Goal: Information Seeking & Learning: Learn about a topic

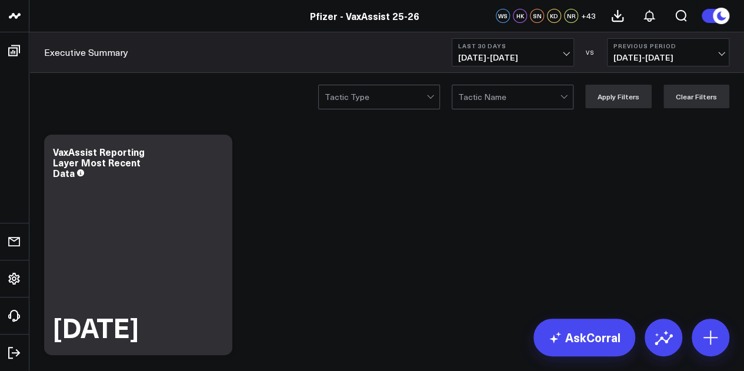
click at [556, 54] on span "[DATE] - [DATE]" at bounding box center [512, 57] width 109 height 9
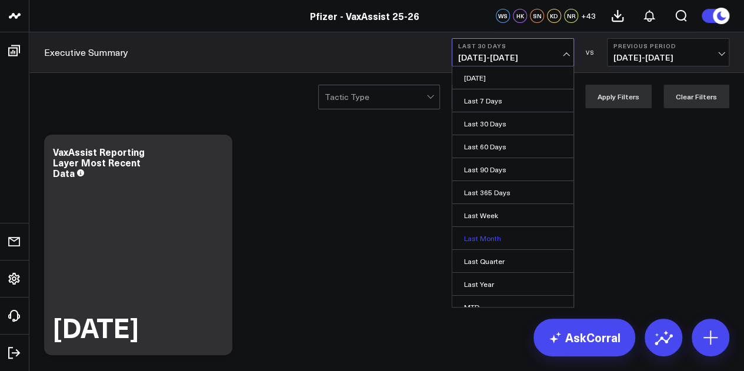
scroll to position [76, 0]
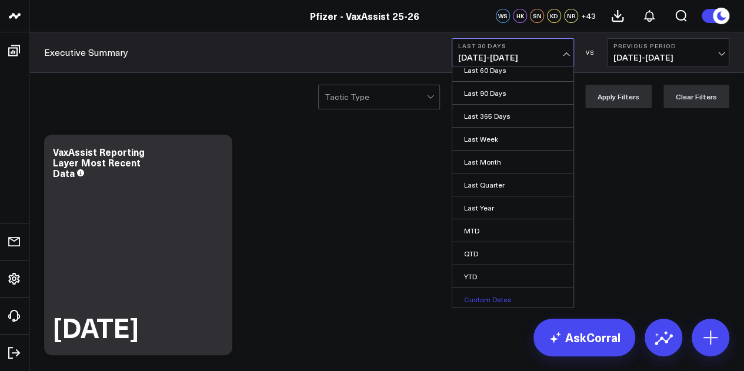
click at [500, 302] on link "Custom Dates" at bounding box center [512, 299] width 121 height 22
select select "8"
select select "2025"
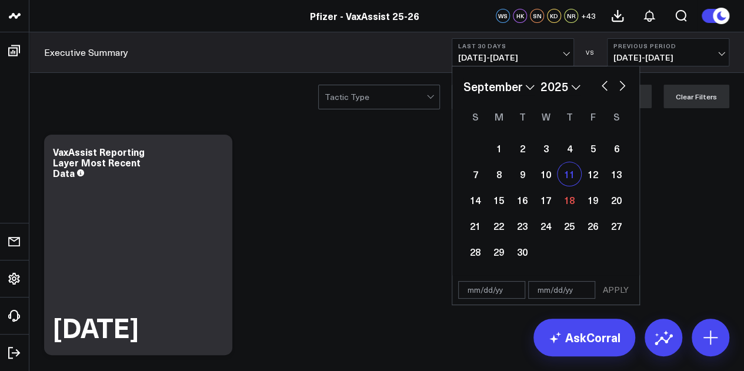
click at [574, 169] on div "11" at bounding box center [570, 174] width 24 height 24
type input "[DATE]"
select select "8"
select select "2025"
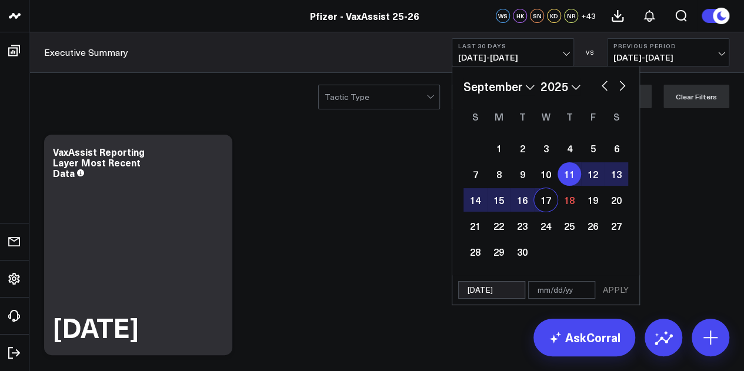
click at [540, 201] on div "17" at bounding box center [546, 200] width 24 height 24
type input "[DATE]"
select select "8"
select select "2025"
click at [623, 290] on button "APPLY" at bounding box center [615, 290] width 35 height 18
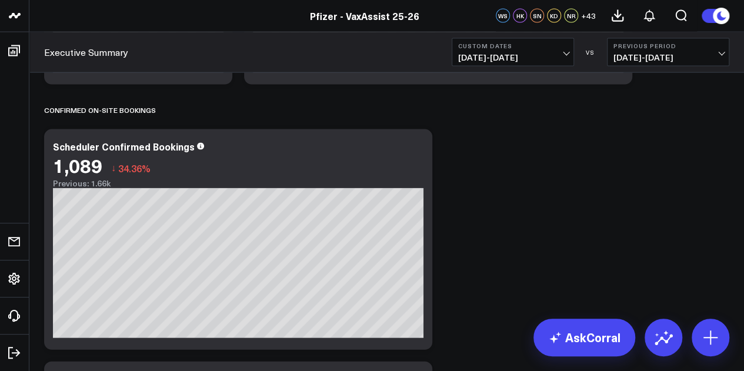
scroll to position [1272, 0]
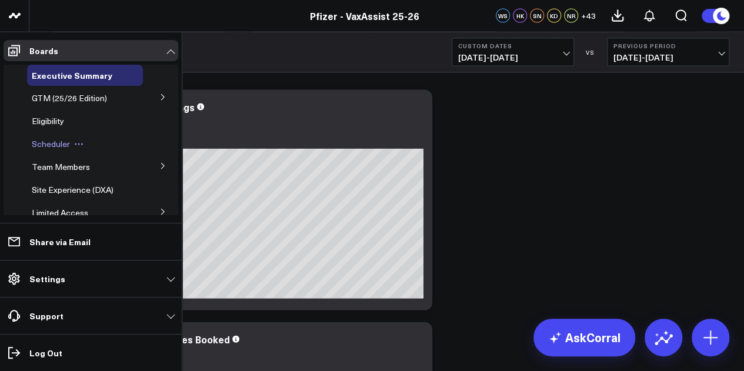
click at [62, 139] on span "Scheduler" at bounding box center [51, 143] width 38 height 11
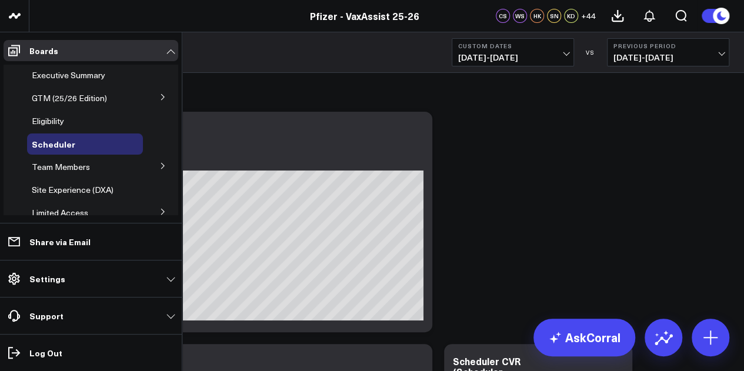
click at [159, 95] on icon at bounding box center [162, 97] width 7 height 7
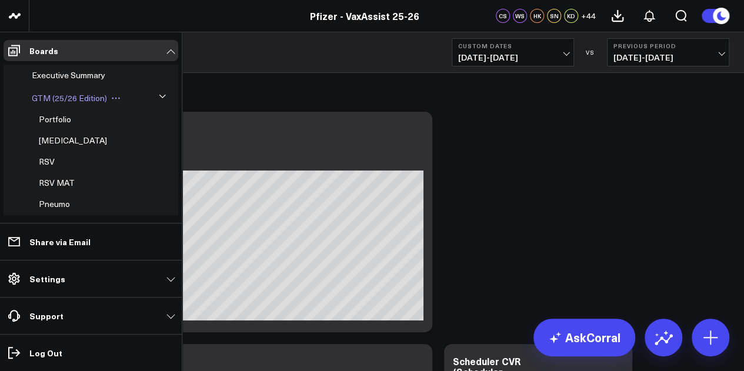
click at [80, 105] on div "GTM (25/26 Edition)" at bounding box center [85, 98] width 116 height 21
click at [79, 99] on span "GTM (25/26 Edition)" at bounding box center [69, 97] width 75 height 11
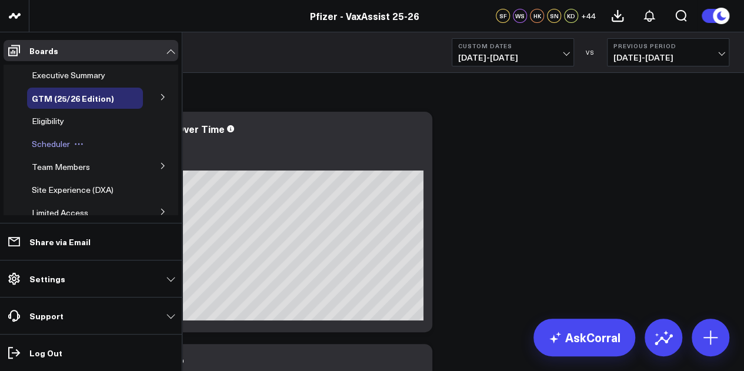
click at [53, 146] on span "Scheduler" at bounding box center [51, 143] width 38 height 11
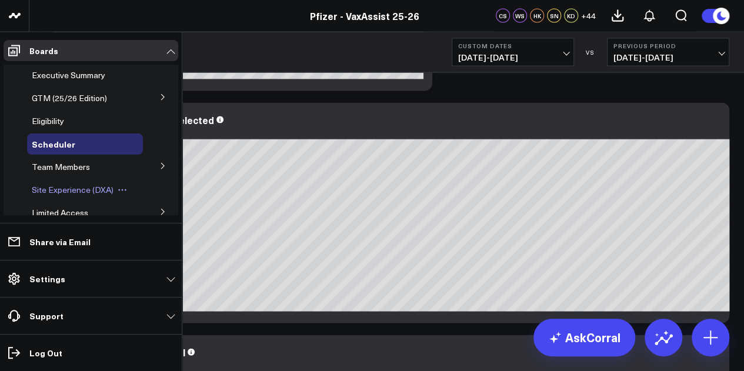
scroll to position [73, 0]
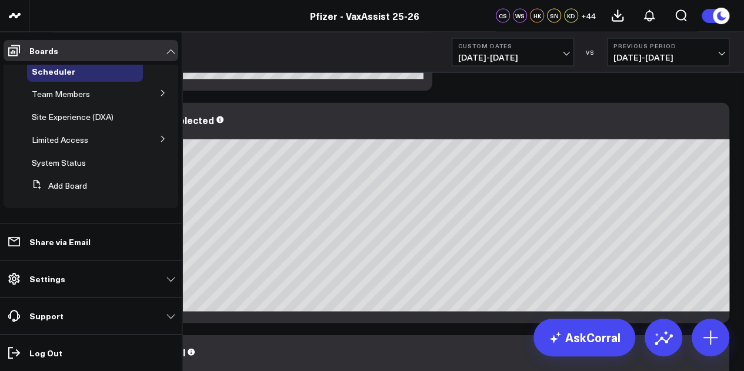
click at [151, 141] on button at bounding box center [163, 138] width 31 height 18
click at [79, 162] on span "PFA - Cross Domain" at bounding box center [76, 160] width 74 height 11
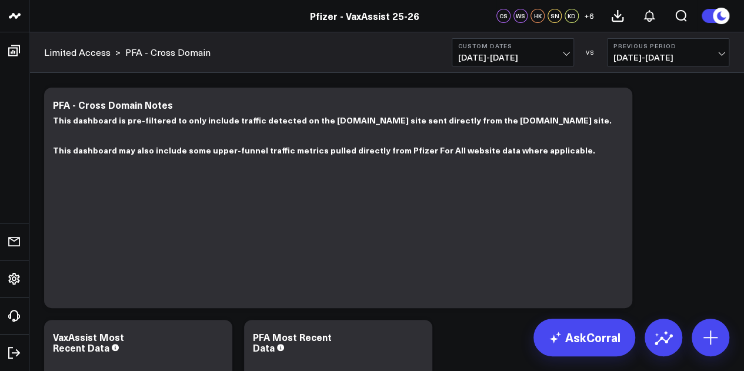
click at [666, 59] on span "09/04/25 - 09/10/25" at bounding box center [668, 57] width 109 height 9
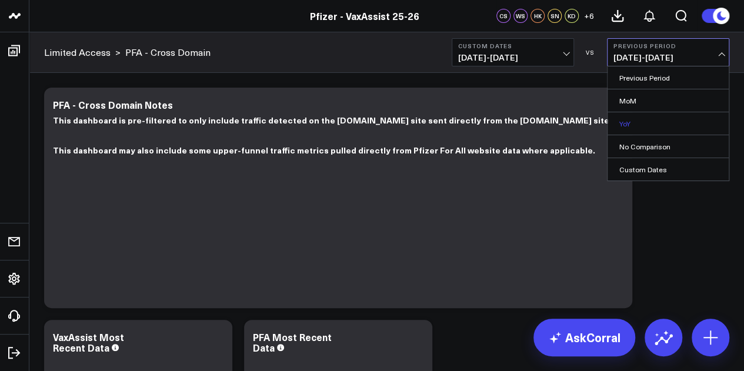
click at [629, 122] on link "YoY" at bounding box center [668, 123] width 121 height 22
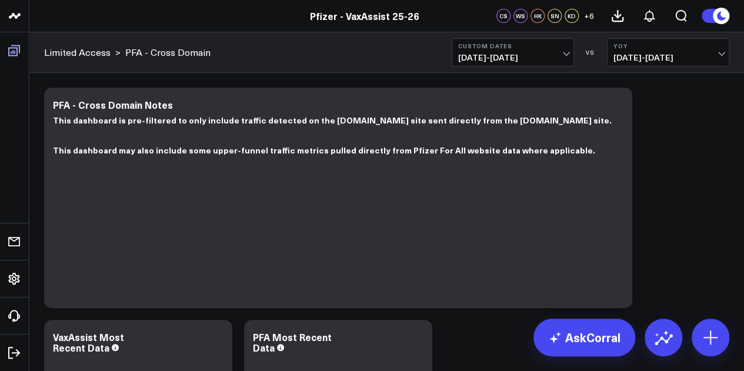
scroll to position [45, 0]
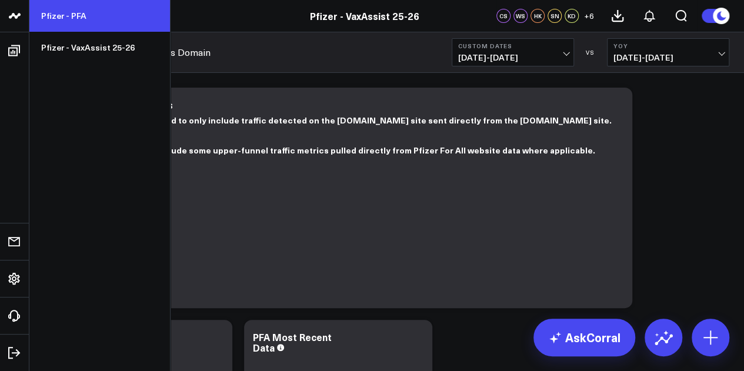
click at [61, 18] on link "Pfizer - PFA" at bounding box center [99, 16] width 141 height 32
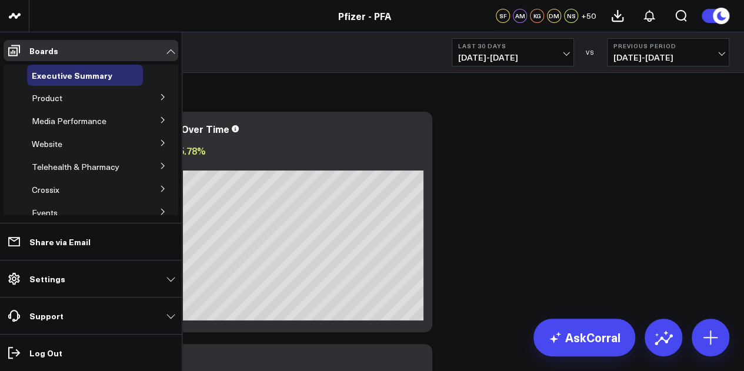
click at [159, 95] on icon at bounding box center [162, 97] width 7 height 7
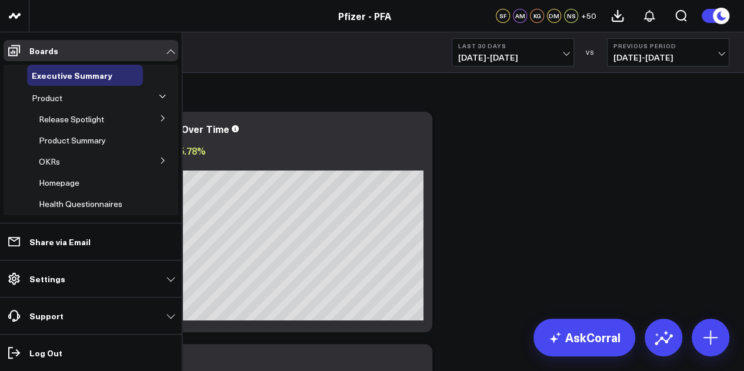
click at [159, 114] on button at bounding box center [163, 118] width 31 height 18
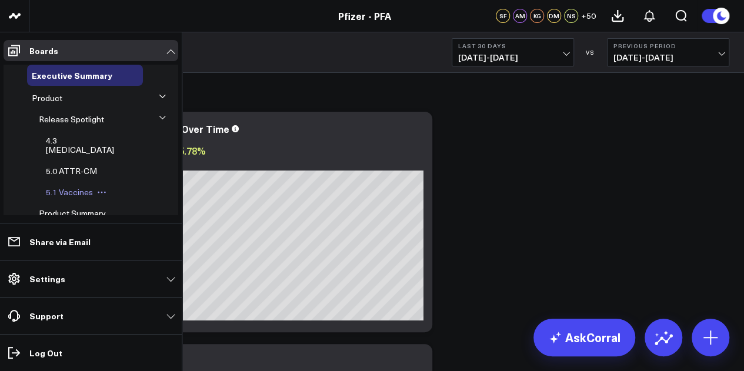
click at [85, 186] on span "5.1 Vaccines" at bounding box center [69, 191] width 47 height 11
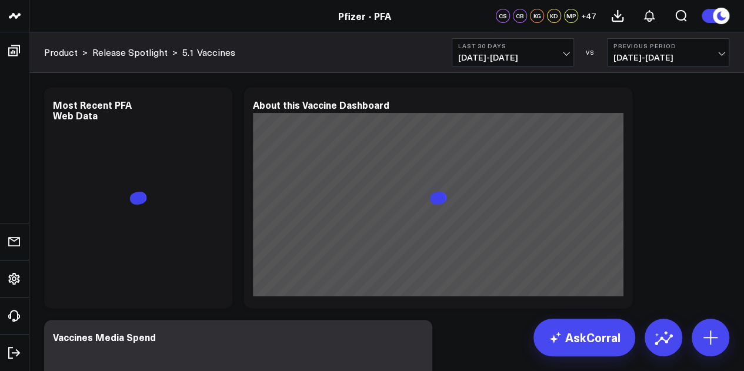
click at [567, 56] on span "[DATE] - [DATE]" at bounding box center [512, 57] width 109 height 9
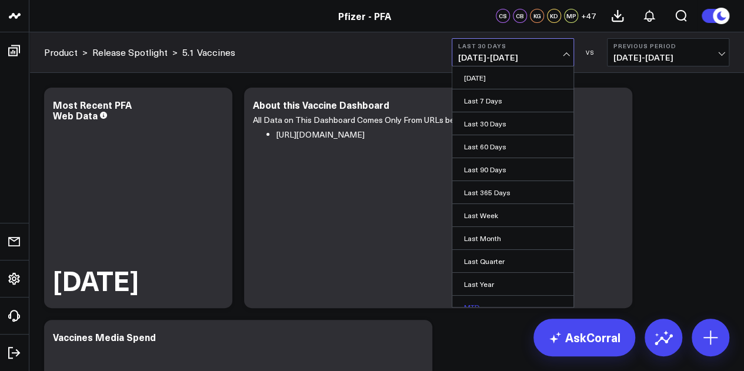
scroll to position [76, 0]
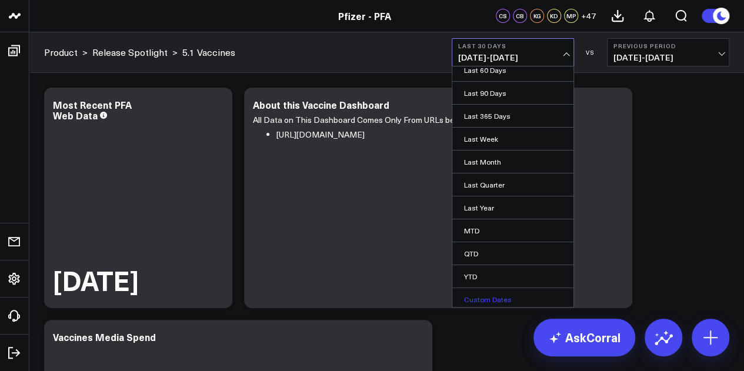
click at [499, 293] on link "Custom Dates" at bounding box center [512, 299] width 121 height 22
select select "8"
select select "2025"
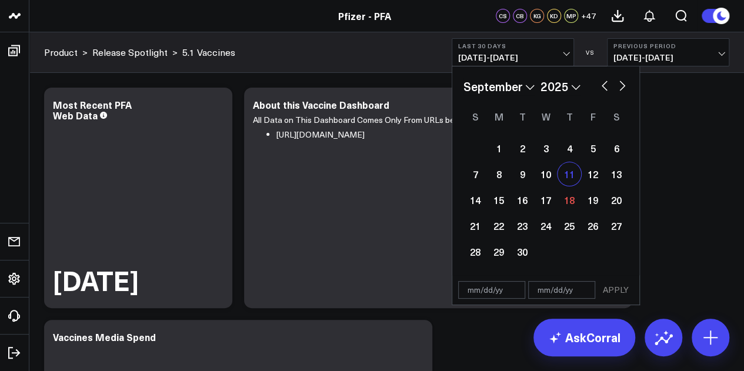
click at [570, 175] on div "11" at bounding box center [570, 174] width 24 height 24
type input "09/11/25"
select select "8"
select select "2025"
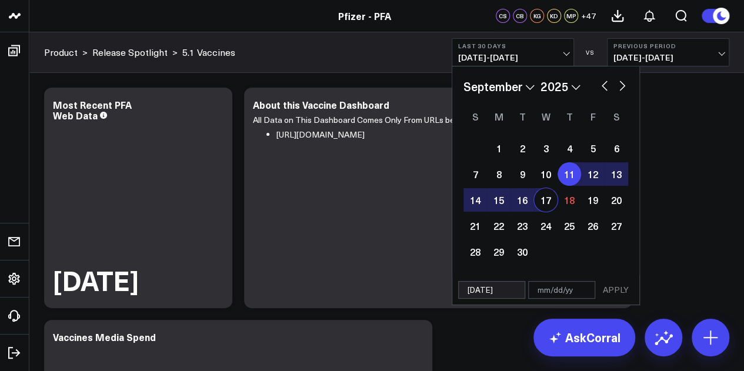
click at [544, 199] on div "17" at bounding box center [546, 200] width 24 height 24
type input "[DATE]"
select select "8"
select select "2025"
click at [617, 290] on button "APPLY" at bounding box center [615, 290] width 35 height 18
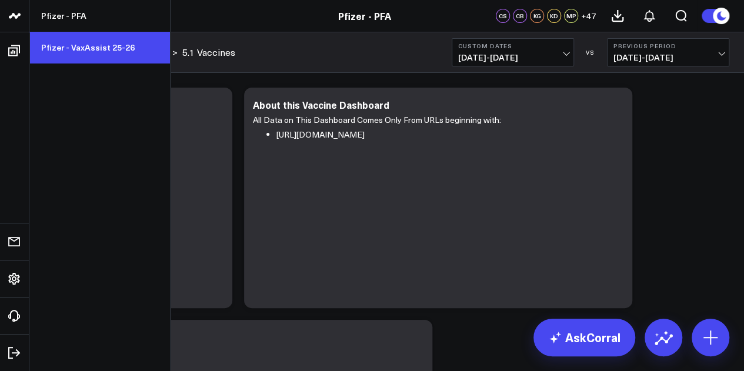
click at [78, 45] on link "Pfizer - VaxAssist 25-26" at bounding box center [99, 48] width 141 height 32
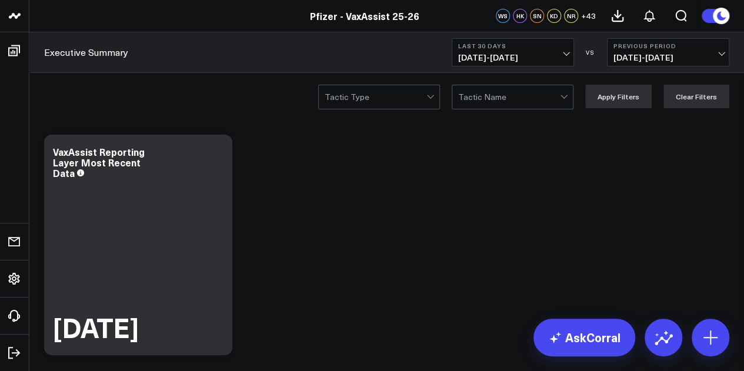
click at [567, 53] on span "[DATE] - [DATE]" at bounding box center [512, 57] width 109 height 9
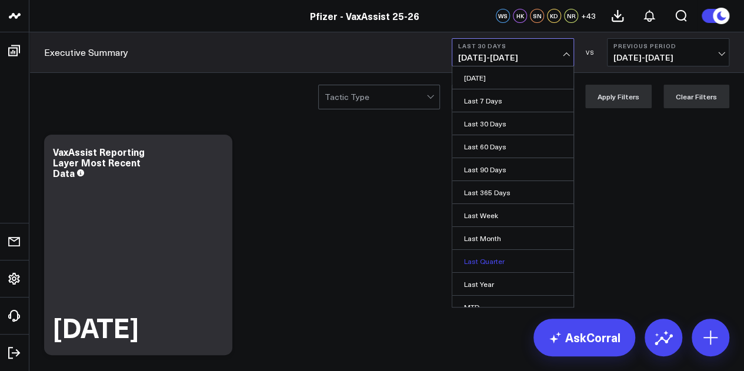
scroll to position [76, 0]
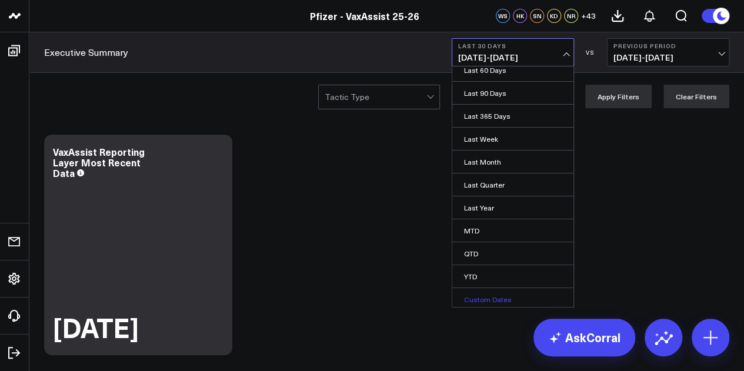
click at [485, 296] on link "Custom Dates" at bounding box center [512, 299] width 121 height 22
select select "8"
select select "2025"
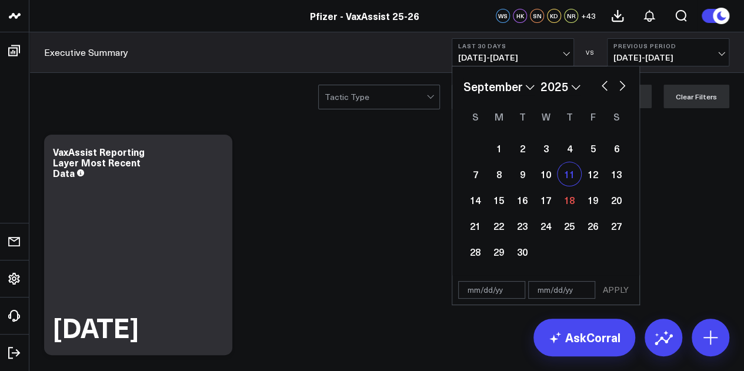
click at [574, 174] on div "11" at bounding box center [570, 174] width 24 height 24
type input "[DATE]"
select select "8"
select select "2025"
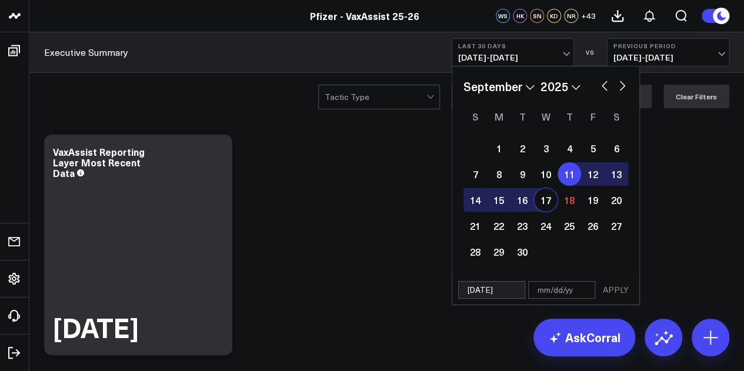
click at [551, 202] on div "17" at bounding box center [546, 200] width 24 height 24
type input "[DATE]"
select select "8"
select select "2025"
click at [613, 295] on button "APPLY" at bounding box center [615, 290] width 35 height 18
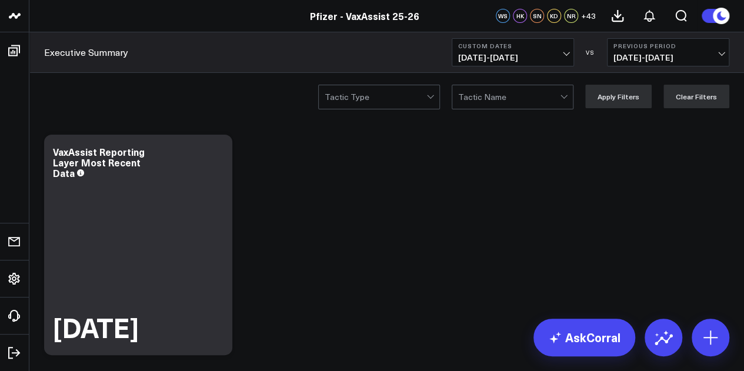
click at [700, 60] on span "09/04/25 - 09/10/25" at bounding box center [668, 57] width 109 height 9
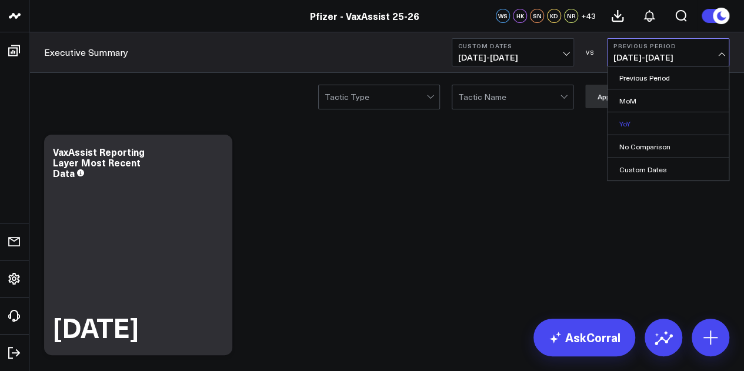
click at [632, 120] on link "YoY" at bounding box center [668, 123] width 121 height 22
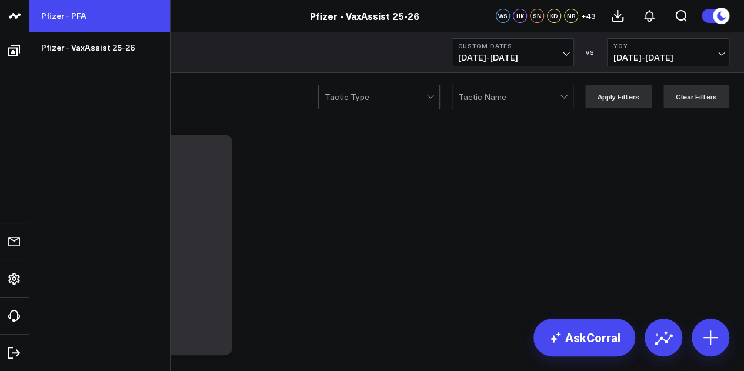
click at [91, 18] on link "Pfizer - PFA" at bounding box center [99, 16] width 141 height 32
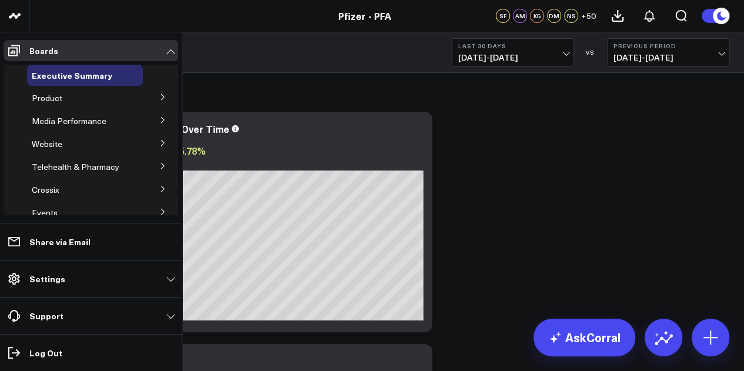
click at [159, 95] on icon at bounding box center [162, 97] width 7 height 7
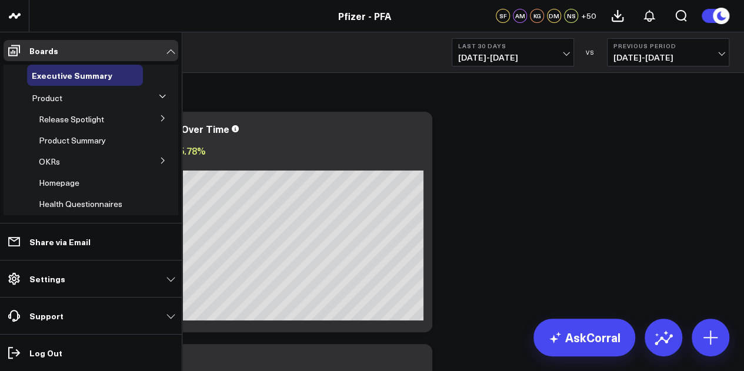
click at [159, 119] on icon at bounding box center [162, 118] width 7 height 7
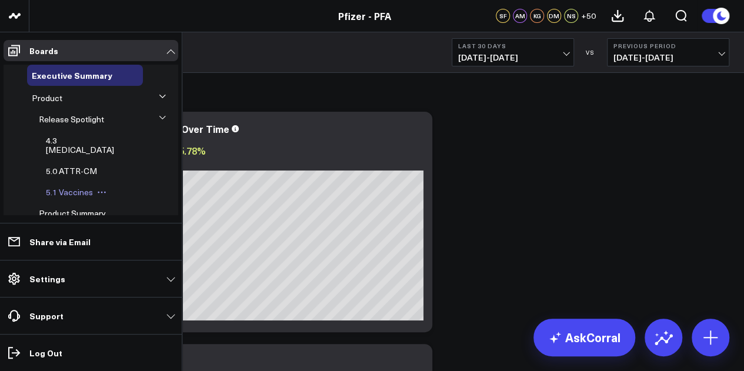
click at [80, 188] on div "5.1 Vaccines" at bounding box center [92, 192] width 102 height 21
click at [79, 188] on div "5.1 Vaccines" at bounding box center [92, 192] width 102 height 21
click at [78, 186] on span "5.1 Vaccines" at bounding box center [69, 191] width 47 height 11
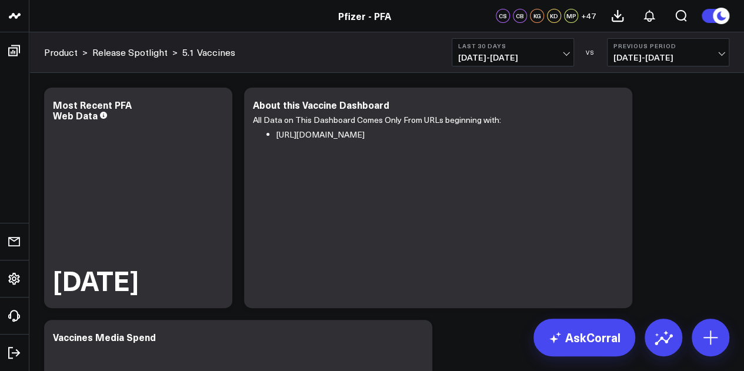
click at [557, 56] on span "[DATE] - [DATE]" at bounding box center [512, 57] width 109 height 9
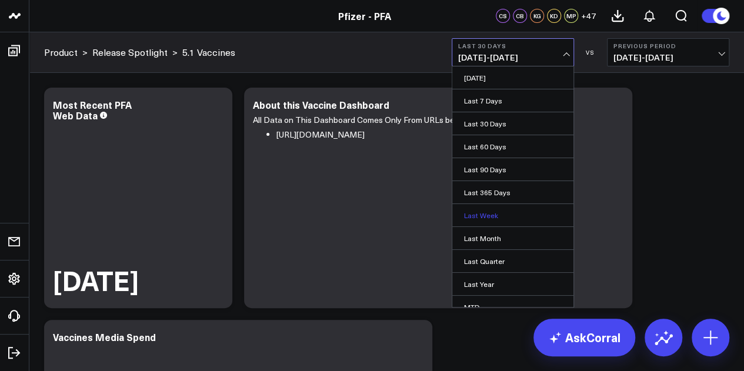
scroll to position [76, 0]
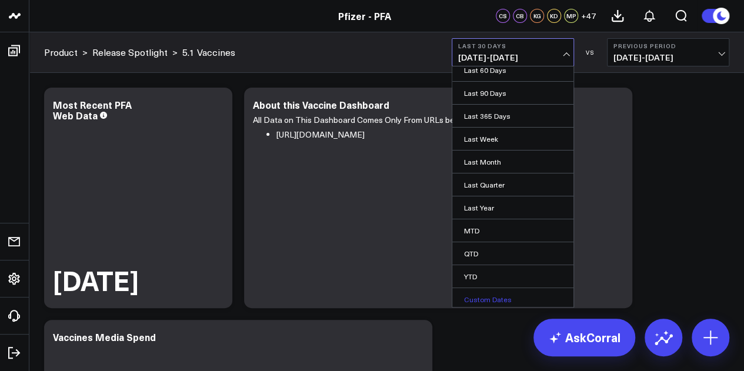
click at [489, 289] on link "Custom Dates" at bounding box center [512, 299] width 121 height 22
select select "8"
select select "2025"
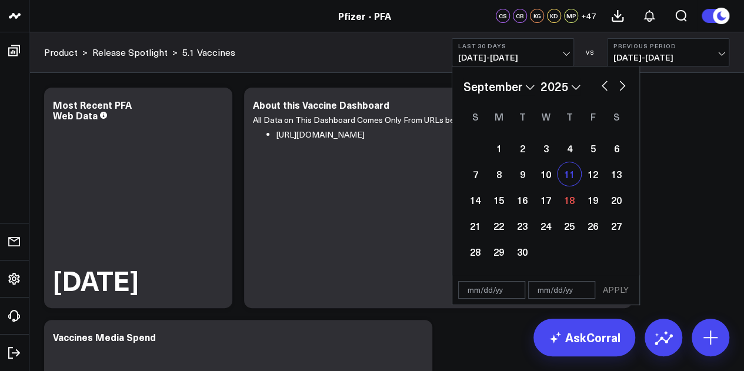
click at [568, 181] on div "11" at bounding box center [570, 174] width 24 height 24
type input "[DATE]"
select select "8"
select select "2025"
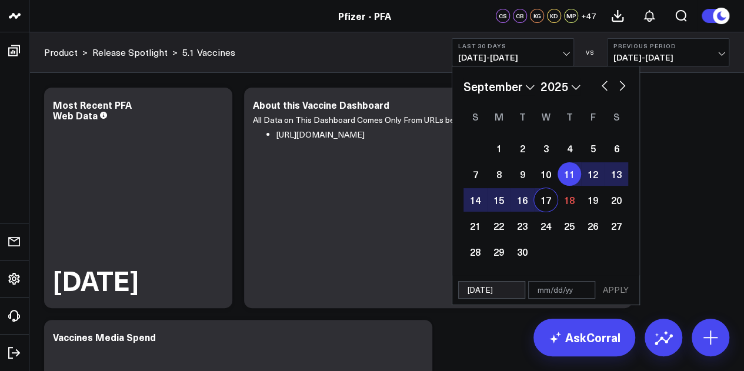
click at [552, 209] on div "17" at bounding box center [546, 200] width 24 height 24
type input "[DATE]"
select select "8"
select select "2025"
click at [612, 284] on button "APPLY" at bounding box center [615, 290] width 35 height 18
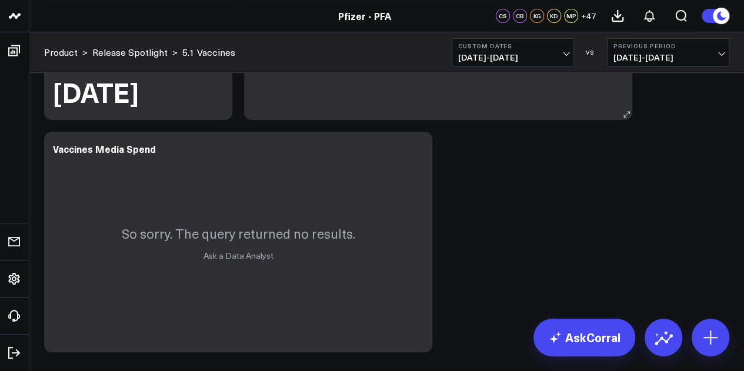
scroll to position [238, 0]
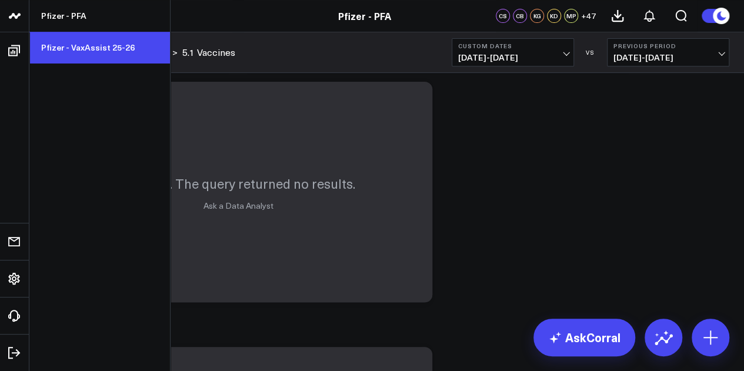
click at [80, 41] on link "Pfizer - VaxAssist 25-26" at bounding box center [99, 48] width 141 height 32
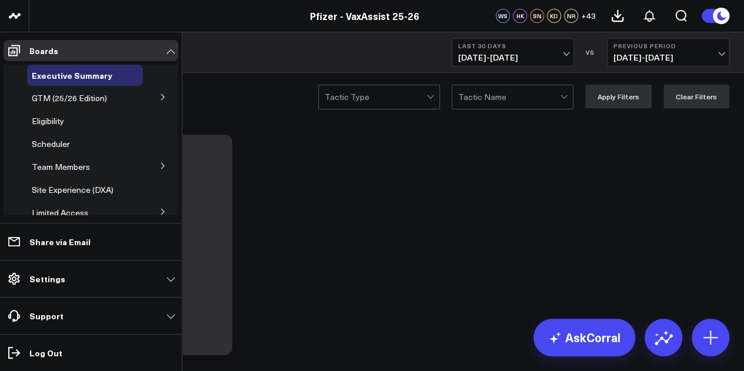
scroll to position [73, 0]
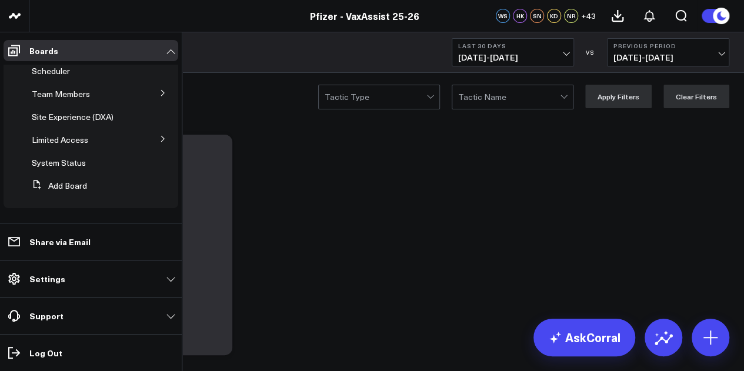
click at [161, 138] on icon at bounding box center [162, 139] width 3 height 6
click at [159, 138] on icon at bounding box center [162, 138] width 7 height 7
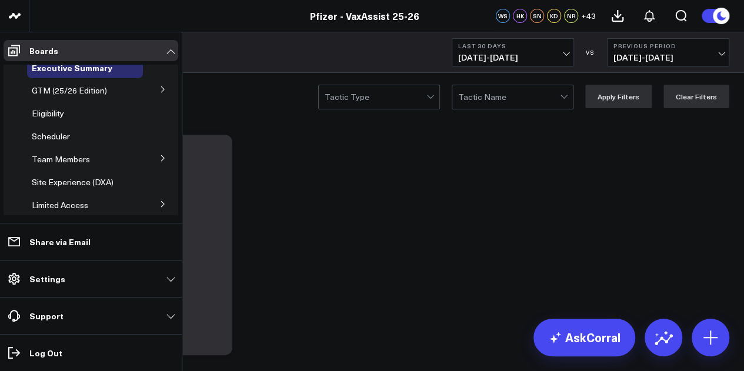
scroll to position [0, 0]
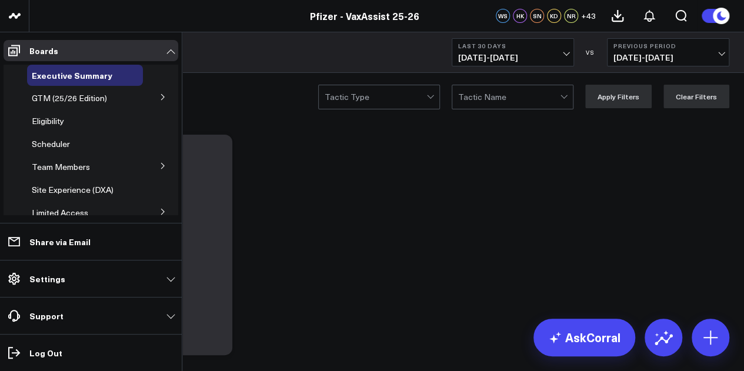
click at [159, 166] on icon at bounding box center [162, 165] width 7 height 7
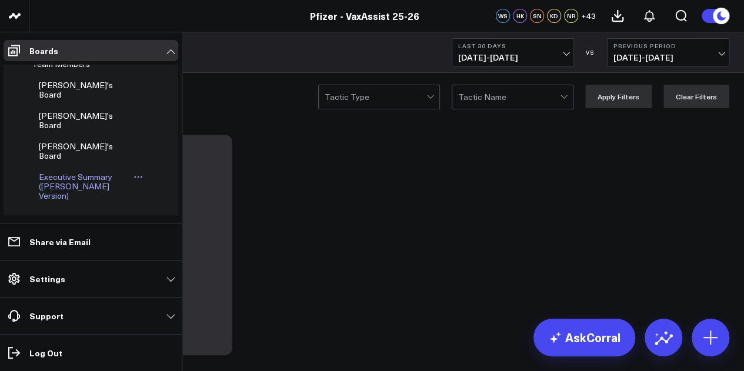
click at [72, 171] on span "Executive Summary ([PERSON_NAME] Version)" at bounding box center [76, 186] width 74 height 30
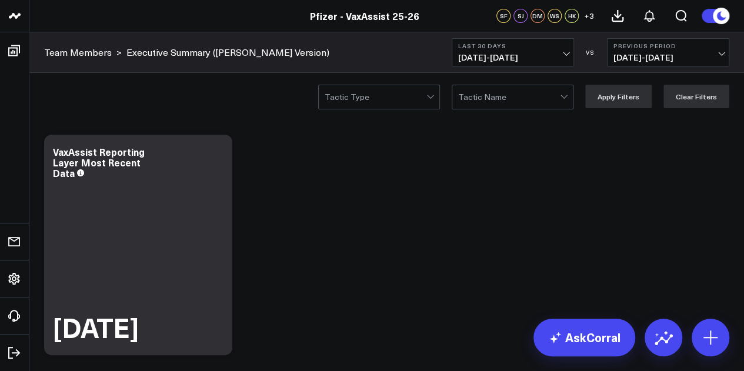
click at [565, 59] on span "[DATE] - [DATE]" at bounding box center [512, 57] width 109 height 9
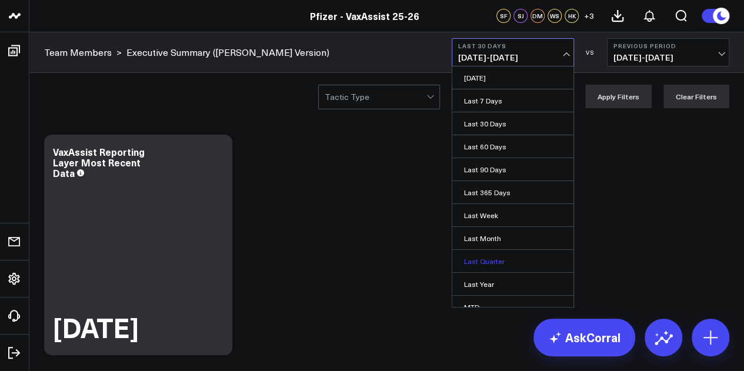
scroll to position [76, 0]
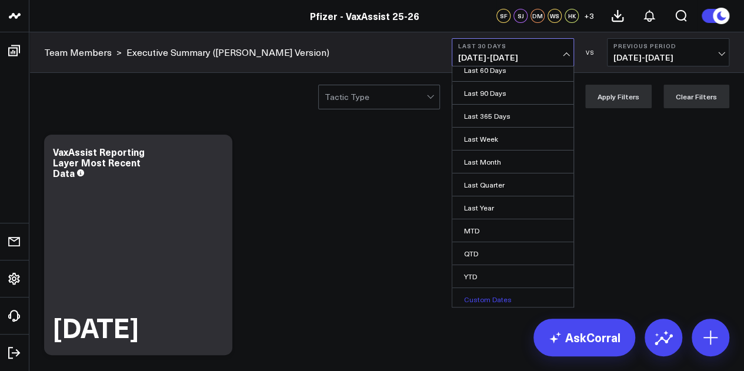
click at [482, 295] on link "Custom Dates" at bounding box center [512, 299] width 121 height 22
select select "8"
select select "2025"
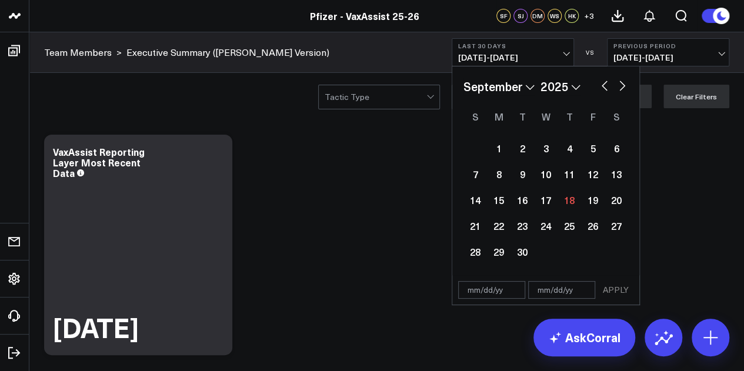
click at [569, 186] on div "1 2 3 4 5 6 7 8 9 10 11 12 13 14 15 16 17 18 19 20 21 22 23 24 25 26 27 28 29 30" at bounding box center [546, 199] width 165 height 129
click at [569, 181] on div "11" at bounding box center [570, 174] width 24 height 24
type input "09/11/25"
select select "8"
select select "2025"
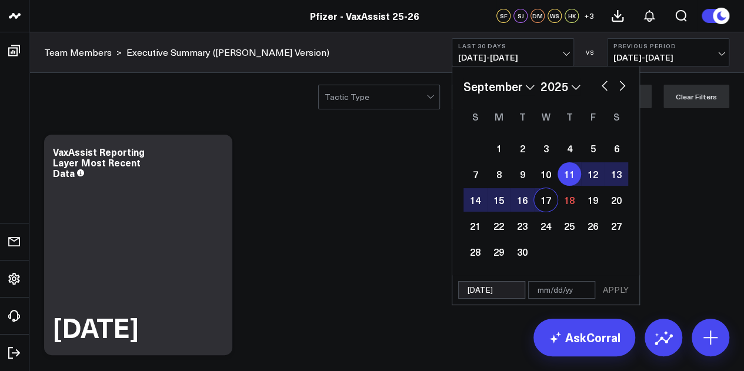
click at [548, 201] on div "17" at bounding box center [546, 200] width 24 height 24
type input "[DATE]"
select select "8"
select select "2025"
click at [616, 292] on button "APPLY" at bounding box center [615, 290] width 35 height 18
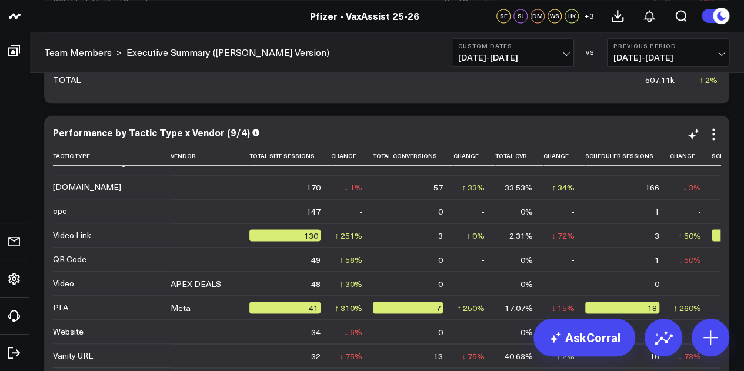
scroll to position [3162, 0]
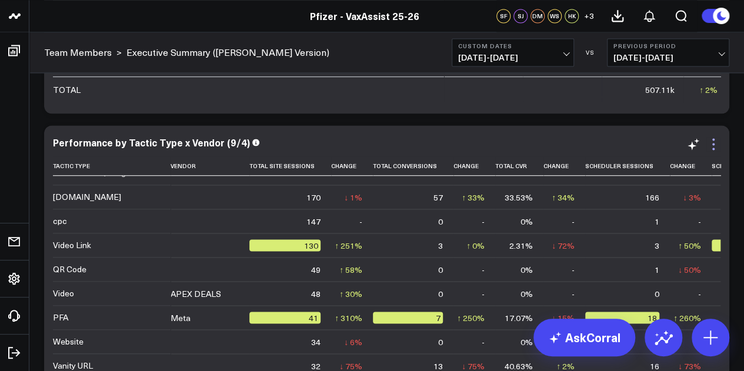
click at [714, 143] on icon at bounding box center [713, 144] width 2 height 2
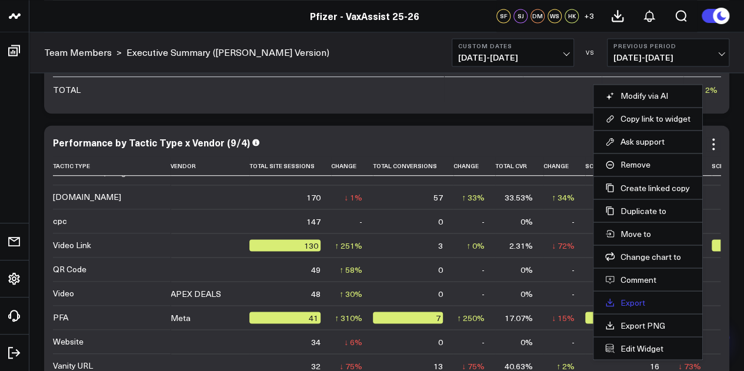
click at [642, 303] on link "Export" at bounding box center [647, 302] width 85 height 11
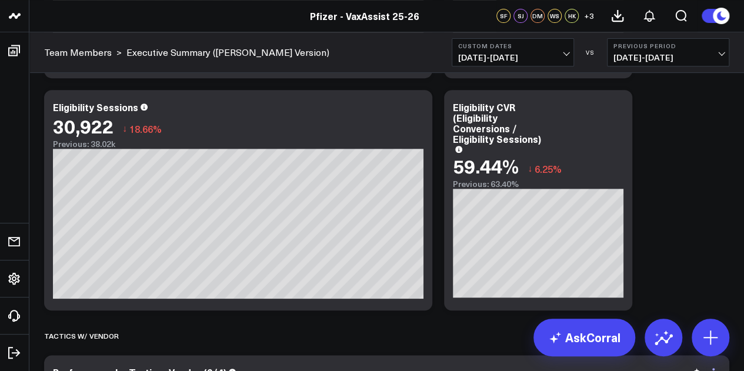
scroll to position [2645, 0]
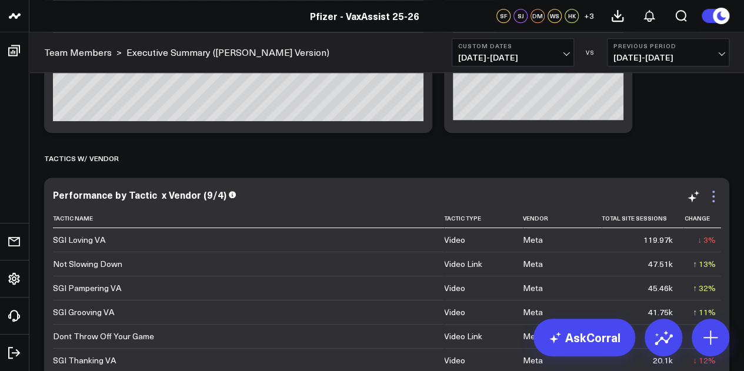
click at [714, 198] on icon at bounding box center [713, 196] width 14 height 14
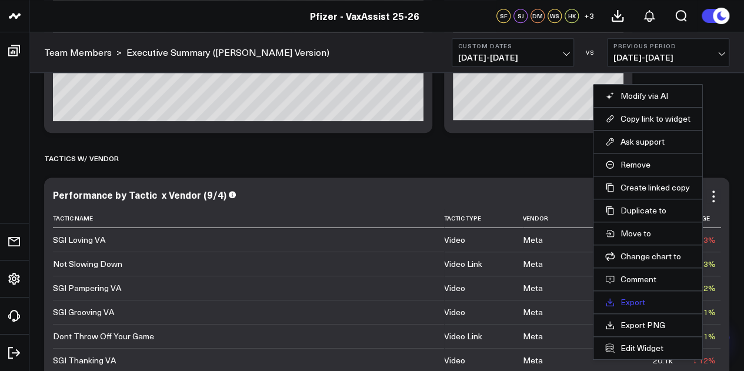
click at [644, 297] on link "Export" at bounding box center [647, 302] width 85 height 11
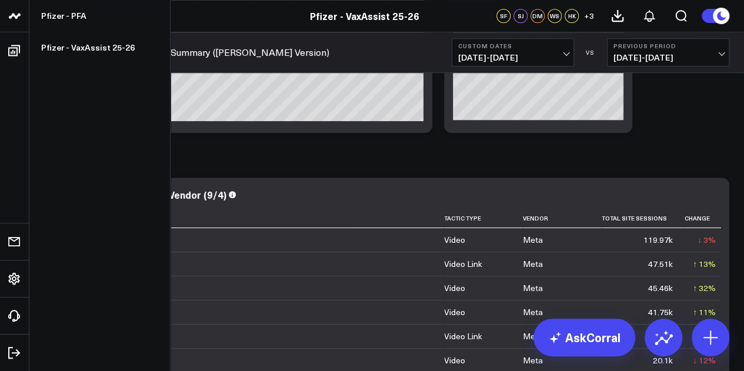
click at [12, 17] on icon at bounding box center [12, 15] width 6 height 5
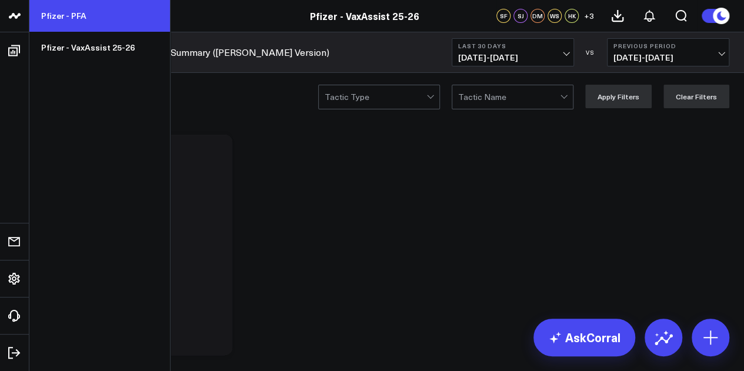
click at [70, 21] on link "Pfizer - PFA" at bounding box center [99, 16] width 141 height 32
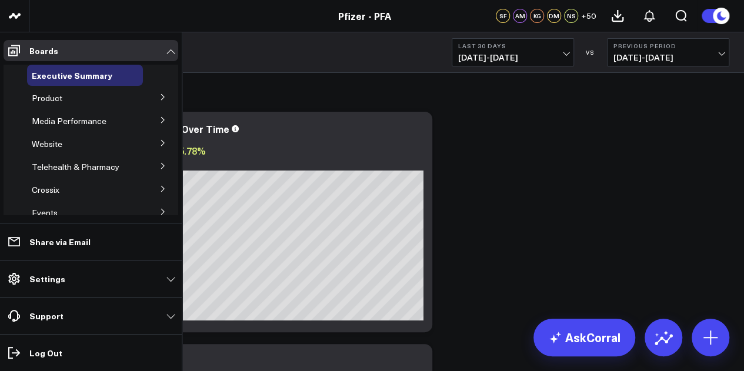
click at [159, 96] on icon at bounding box center [162, 97] width 7 height 7
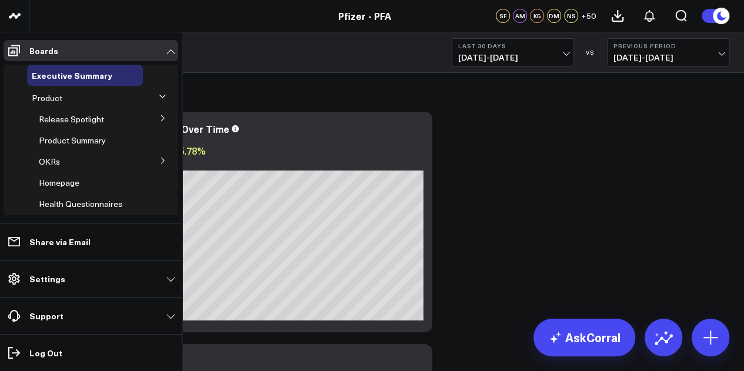
click at [160, 120] on icon at bounding box center [162, 118] width 7 height 7
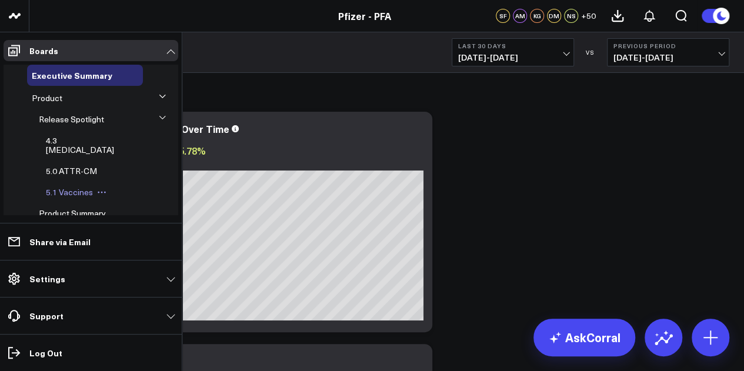
click at [73, 186] on span "5.1 Vaccines" at bounding box center [69, 191] width 47 height 11
